Goal: Transaction & Acquisition: Purchase product/service

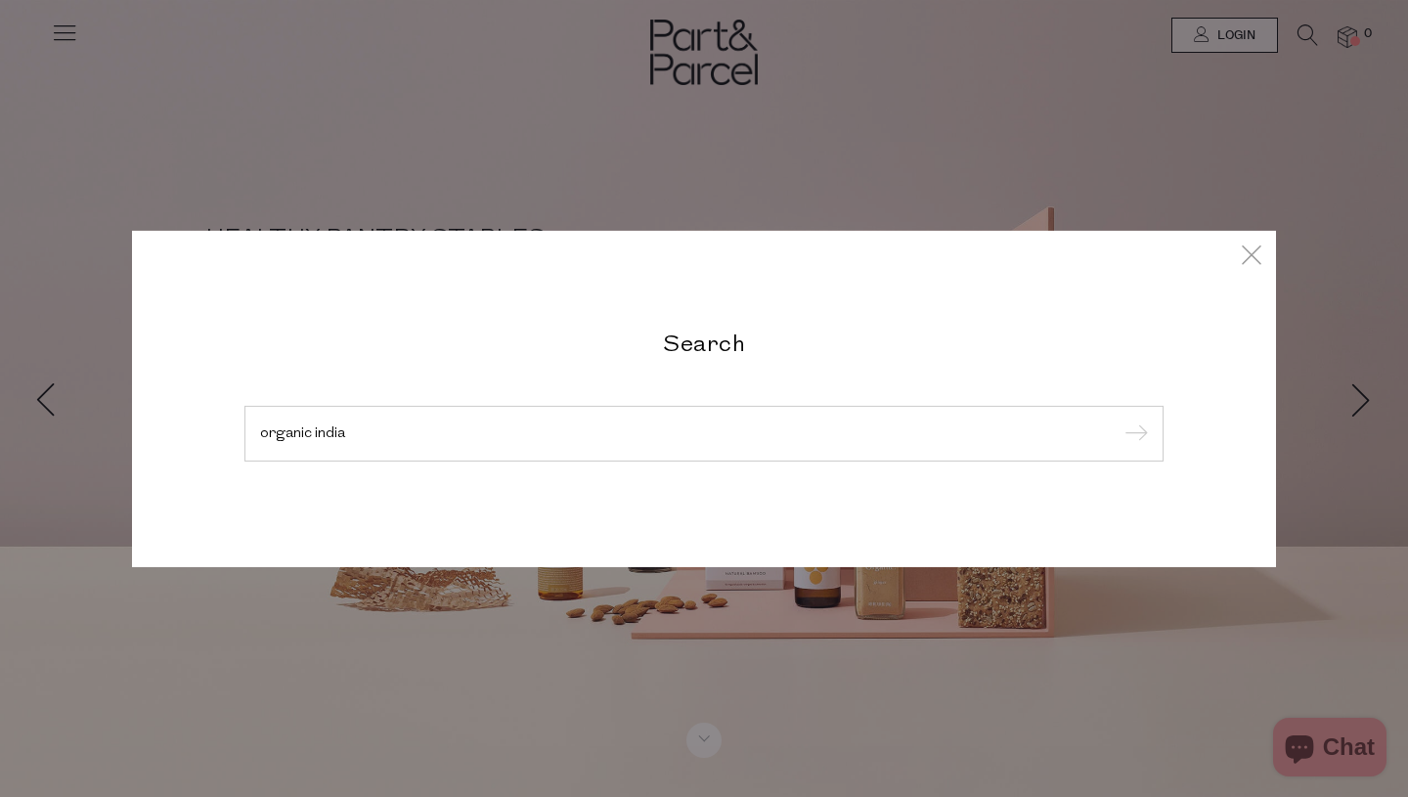
type input "organic india"
click at [1119, 419] on input "submit" at bounding box center [1133, 433] width 29 height 29
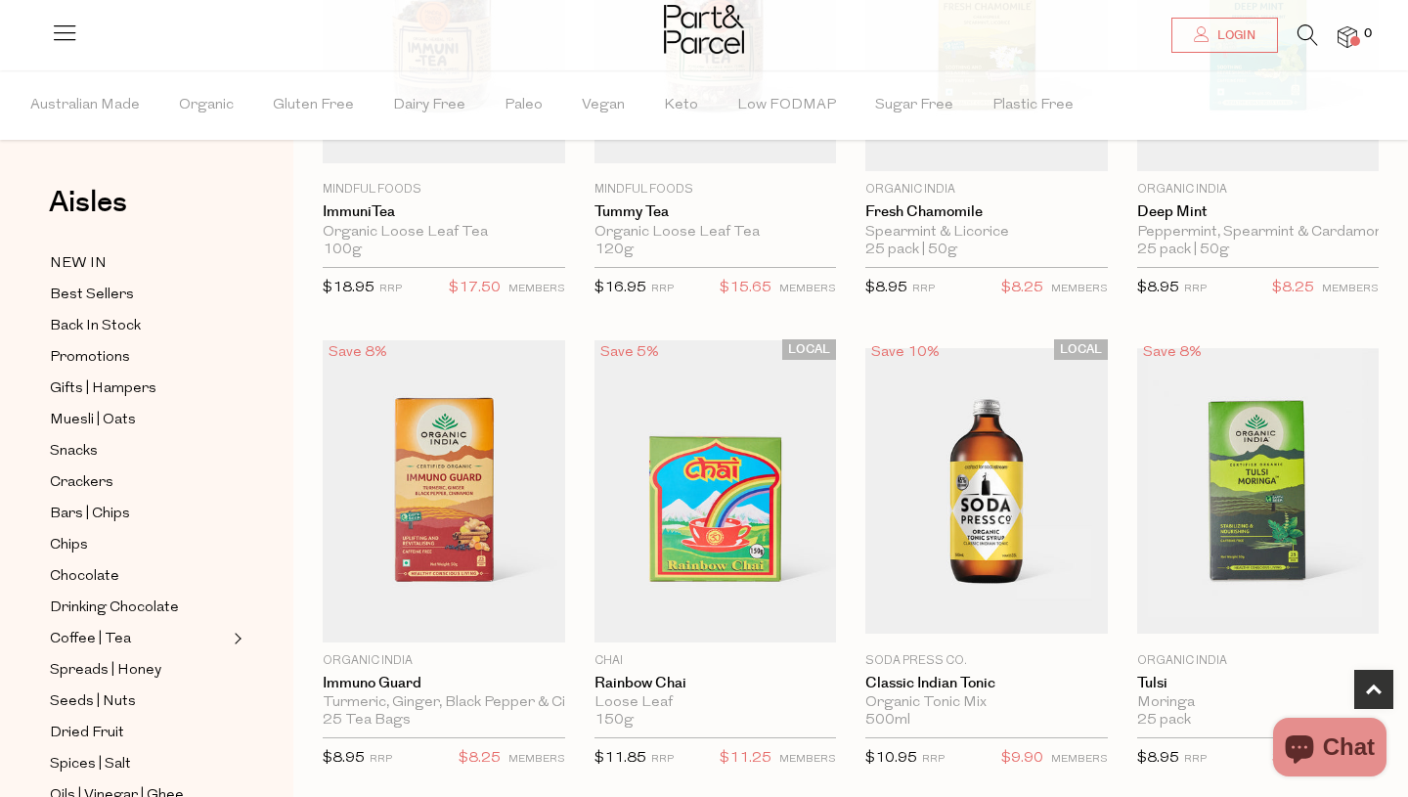
scroll to position [352, 0]
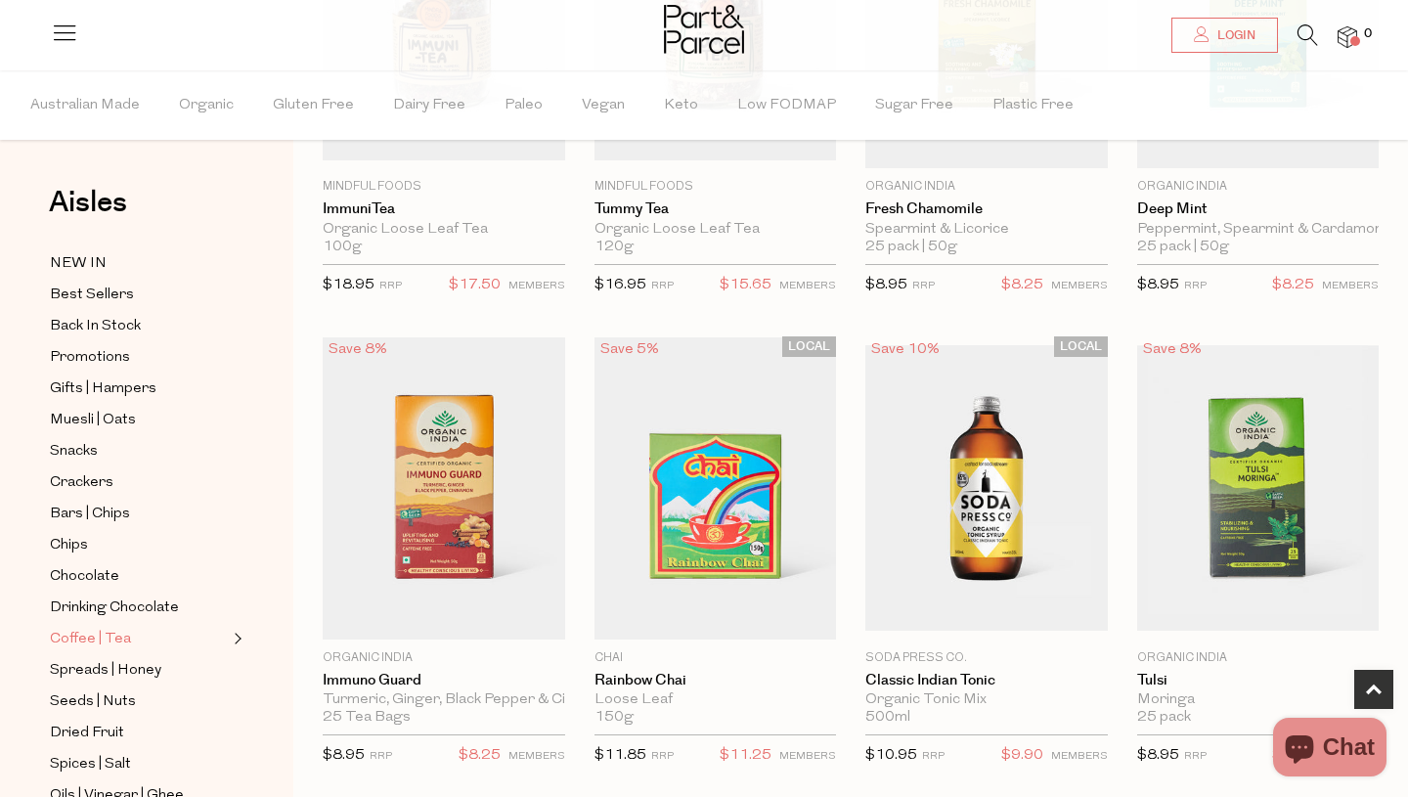
click at [123, 631] on span "Coffee | Tea" at bounding box center [90, 639] width 81 height 23
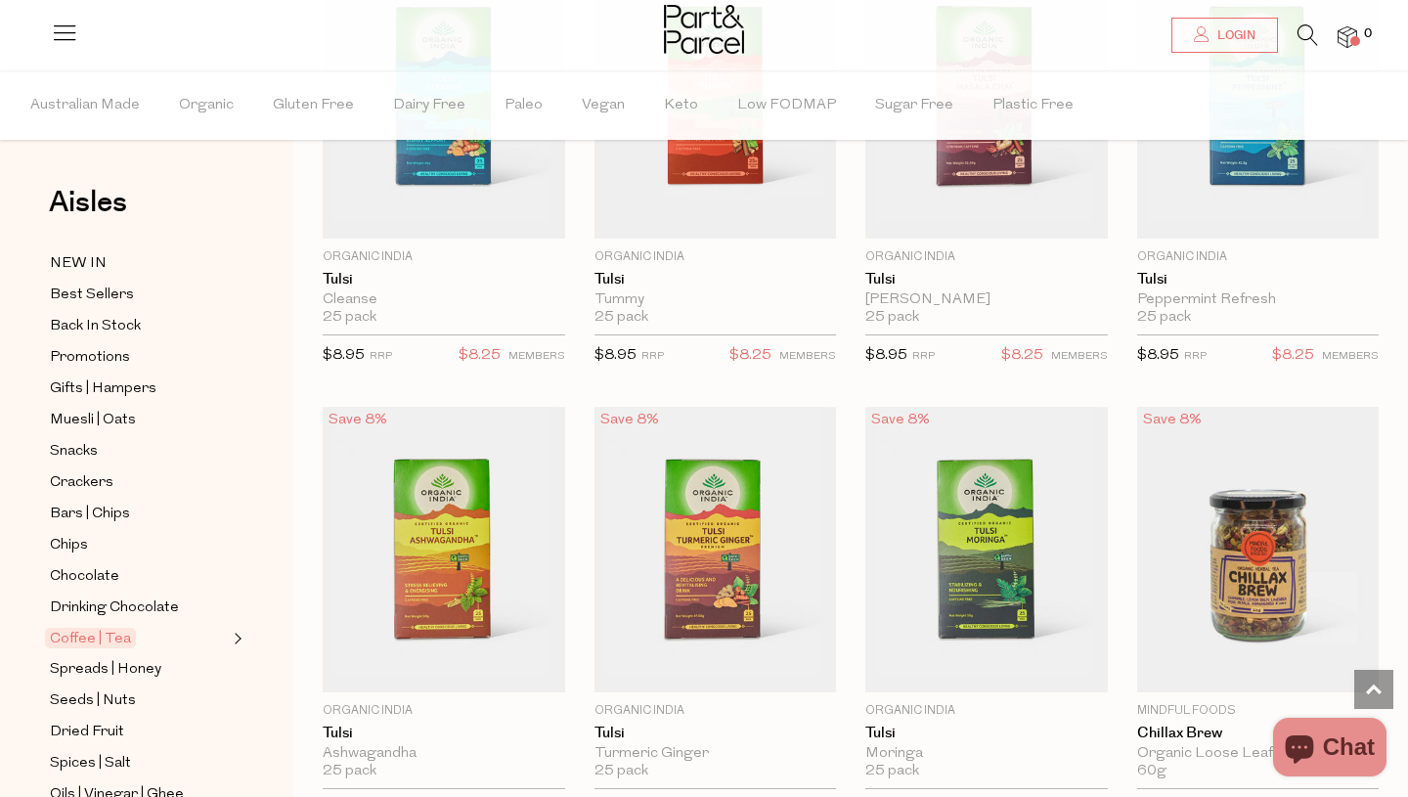
scroll to position [3062, 0]
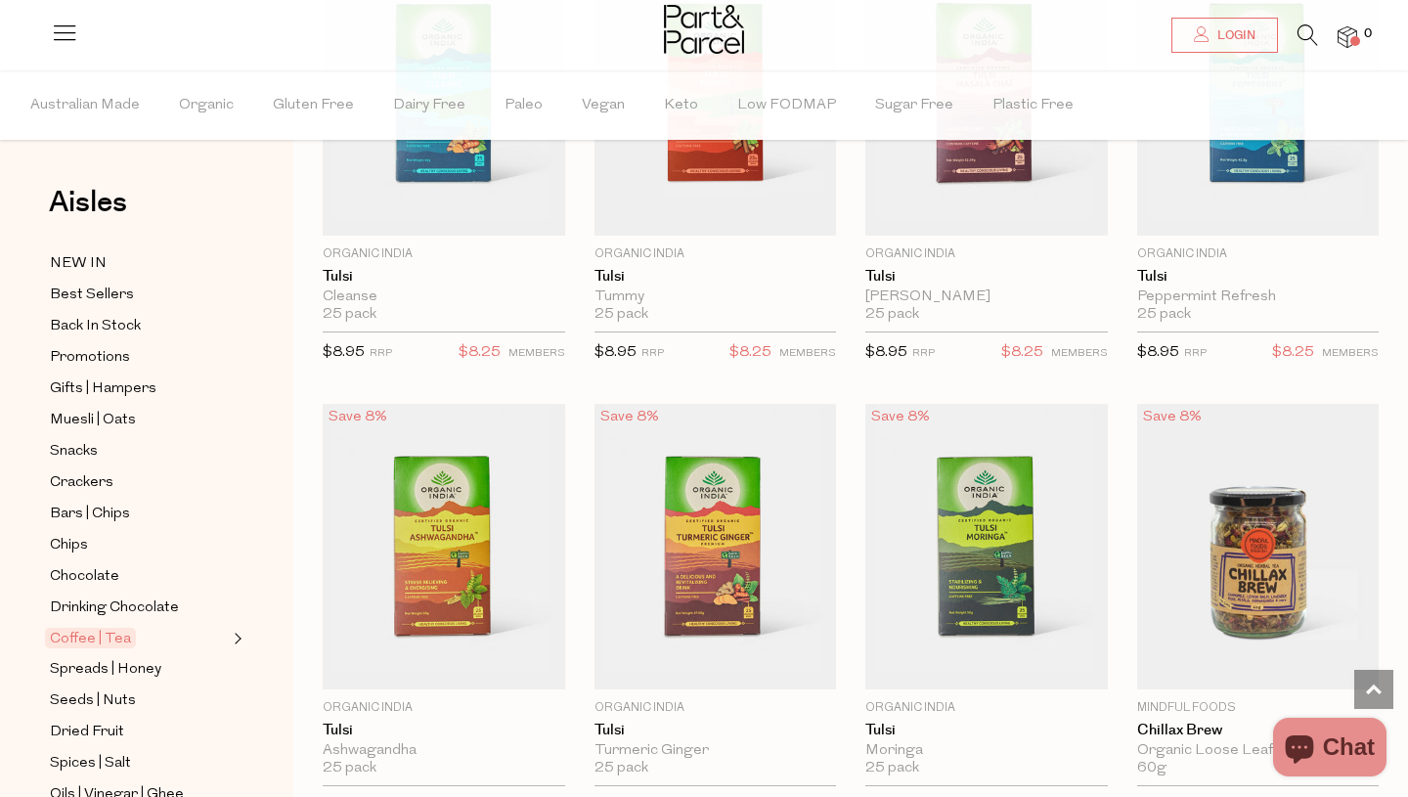
click at [1403, 249] on div "Coffee | Tea Close Browse Aisles Clear All Filter Clear Australian Made Organic…" at bounding box center [850, 290] width 1115 height 6703
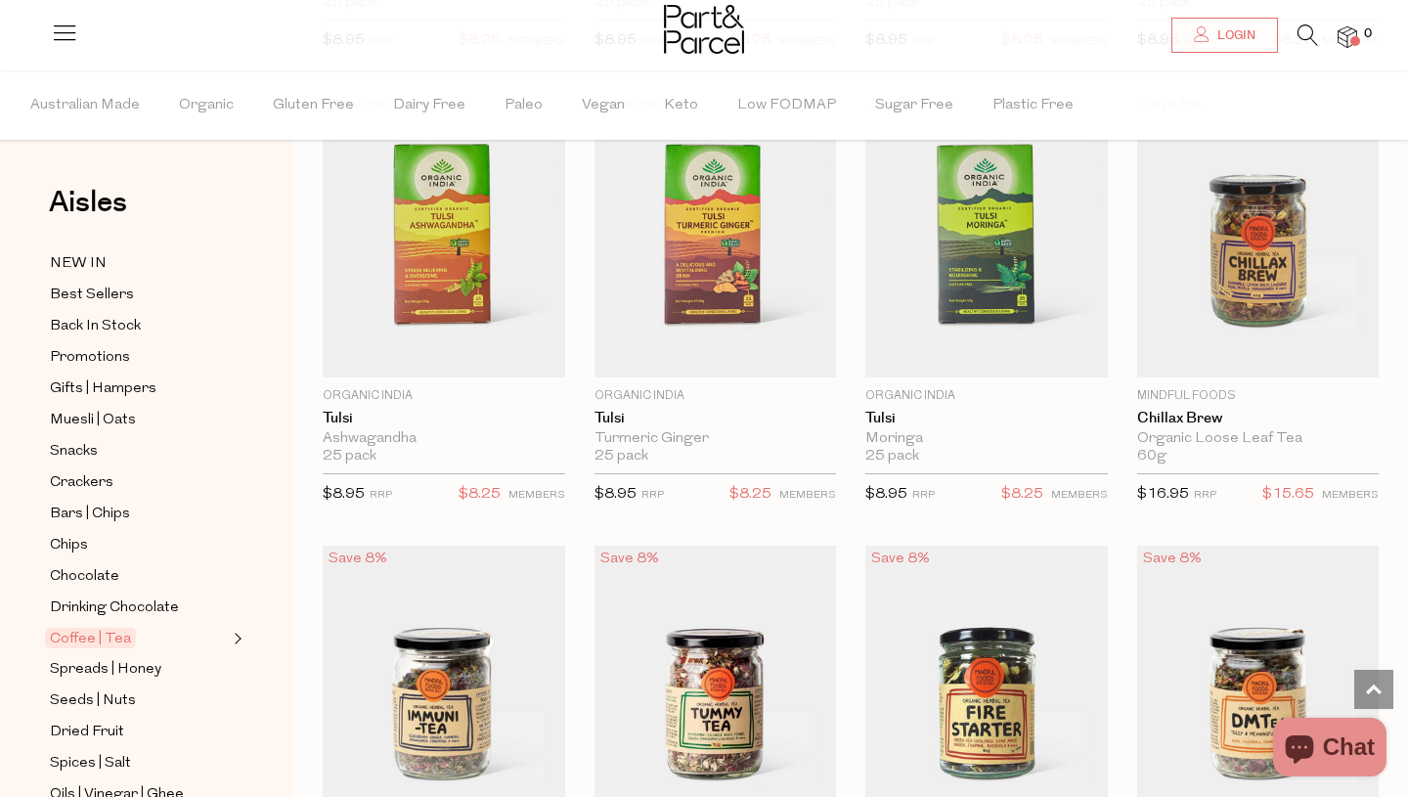
scroll to position [3375, 0]
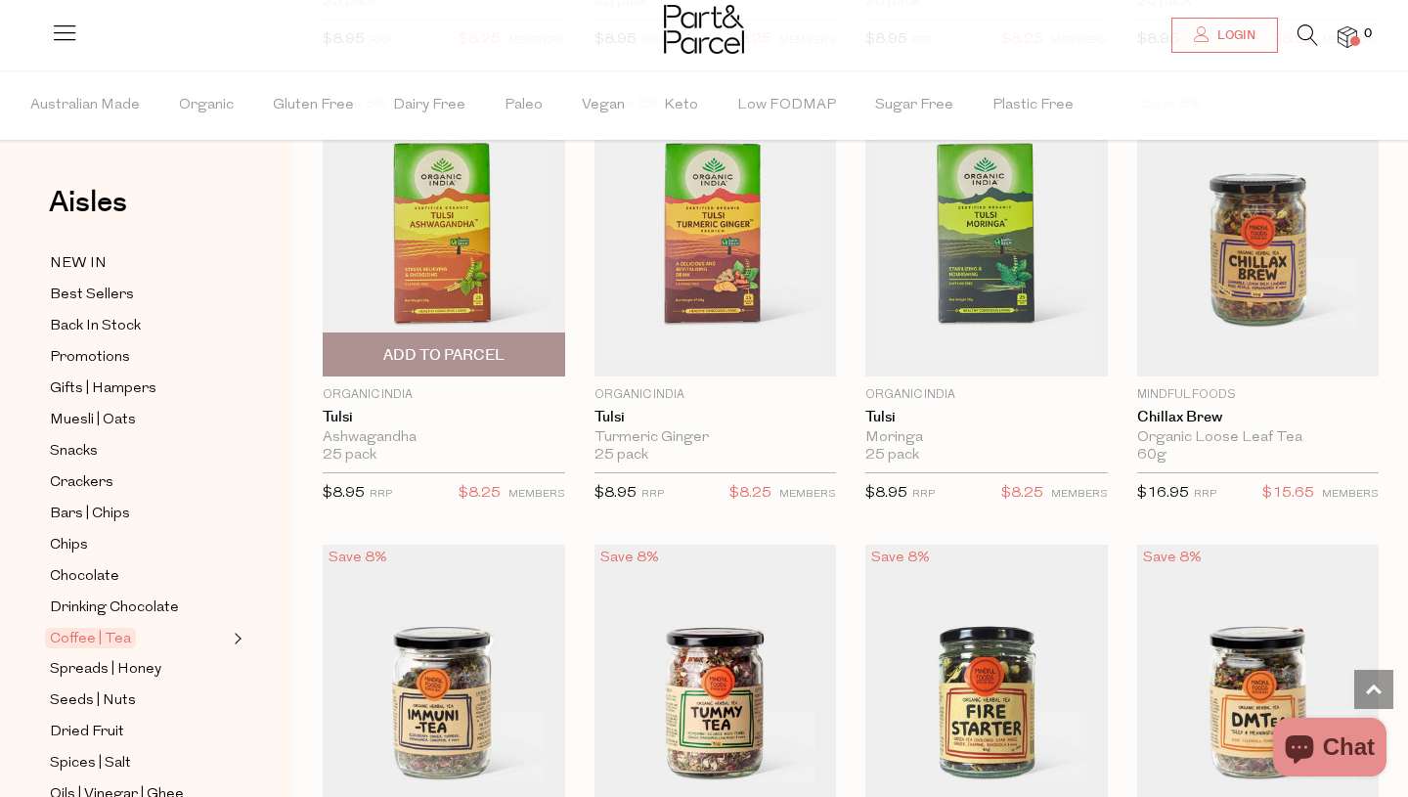
drag, startPoint x: 432, startPoint y: 441, endPoint x: 324, endPoint y: 436, distance: 108.7
click at [324, 436] on div "Ashwagandha" at bounding box center [444, 438] width 243 height 18
copy div "Ashwagandha"
